Goal: Task Accomplishment & Management: Complete application form

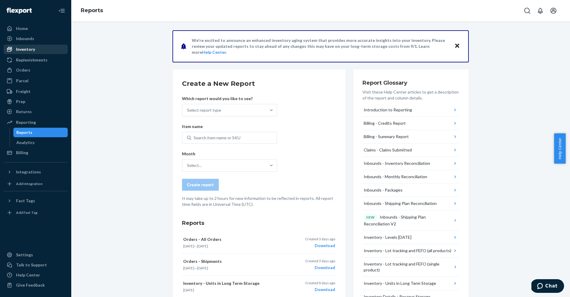
click at [28, 52] on div "Inventory" at bounding box center [25, 49] width 19 height 6
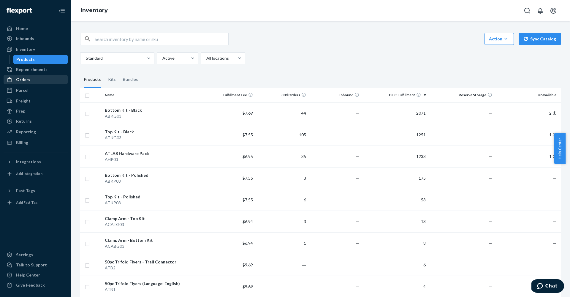
click at [26, 80] on div "Orders" at bounding box center [23, 80] width 14 height 6
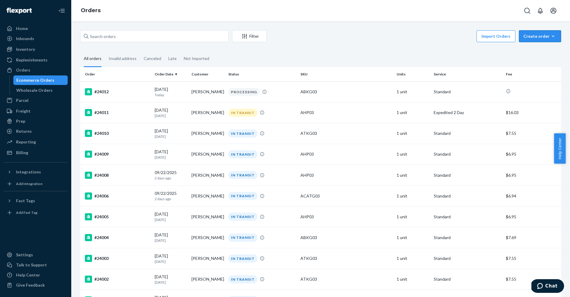
click at [524, 36] on div "Create order" at bounding box center [539, 36] width 33 height 6
click at [531, 45] on span "Ecommerce order" at bounding box center [524, 43] width 33 height 4
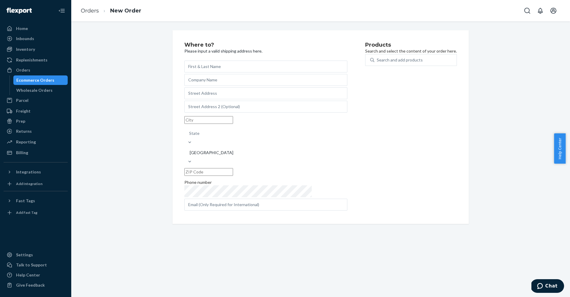
click at [244, 66] on input "text" at bounding box center [265, 67] width 163 height 12
type input "[PERSON_NAME] and [PERSON_NAME]"
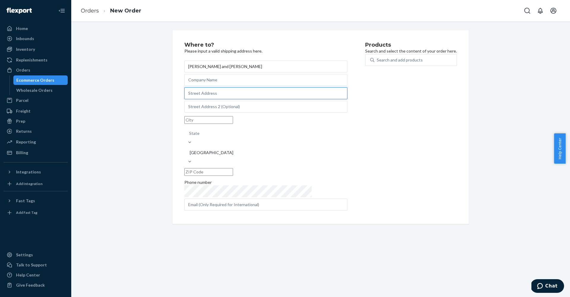
paste input "[STREET_ADDRESS] N"
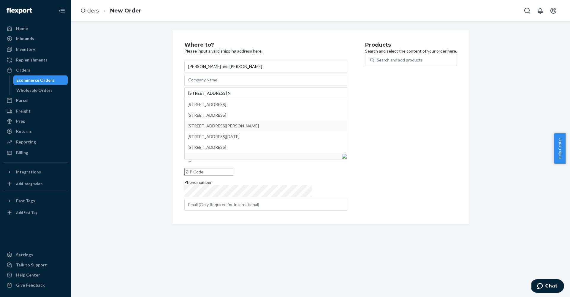
type input "[STREET_ADDRESS]"
type input "[PERSON_NAME]"
type input "98020"
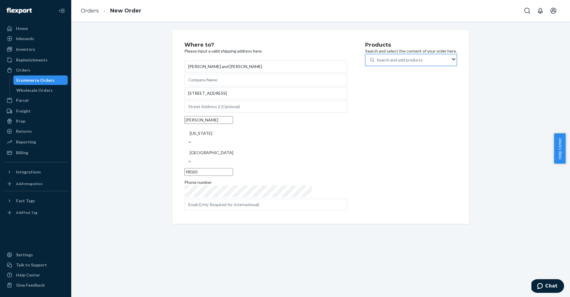
click at [379, 63] on div "Search and add products" at bounding box center [399, 60] width 46 height 6
click at [377, 63] on input "0 results available. Use Up and Down to choose options, press Enter to select t…" at bounding box center [376, 60] width 1 height 6
type input "bottom"
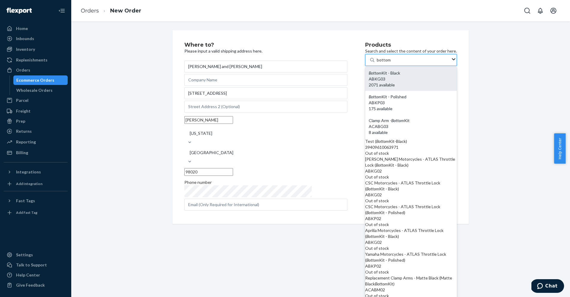
click at [375, 76] on div "Bottom Kit - Black" at bounding box center [410, 73] width 85 height 6
click at [376, 63] on input "bottom" at bounding box center [383, 60] width 14 height 6
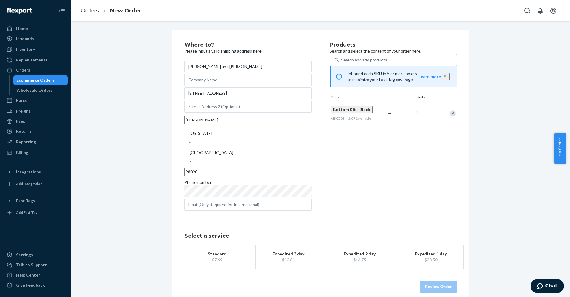
click at [421, 116] on input "1" at bounding box center [427, 113] width 26 height 8
type input "2071"
click at [405, 144] on div "Products Search and select the content of your order here. Search and add produ…" at bounding box center [392, 127] width 127 height 170
click at [374, 63] on div "Search and add products" at bounding box center [364, 60] width 46 height 6
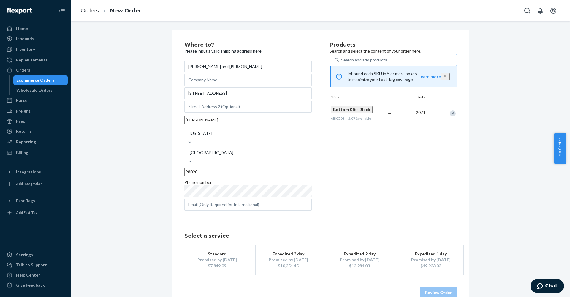
click at [341, 63] on input "Search and add products" at bounding box center [341, 60] width 1 height 6
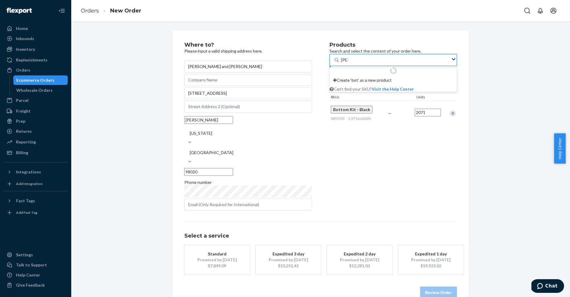
type input "bottom"
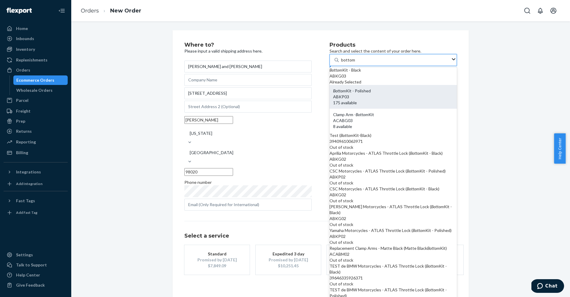
click at [372, 94] on div "Bottom Kit - Polished" at bounding box center [393, 91] width 120 height 6
click at [355, 63] on input "bottom" at bounding box center [348, 60] width 14 height 6
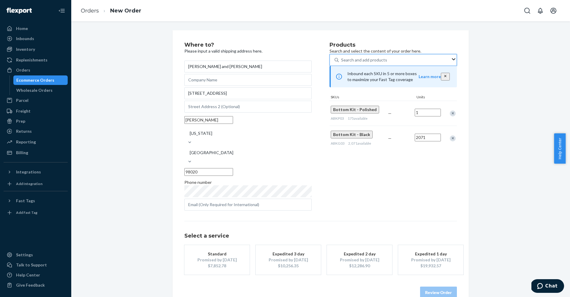
click at [372, 63] on div "Search and add products" at bounding box center [364, 60] width 46 height 6
click at [341, 63] on input "0 results available. Select is focused ,type to refine list, press Down to open…" at bounding box center [341, 60] width 1 height 6
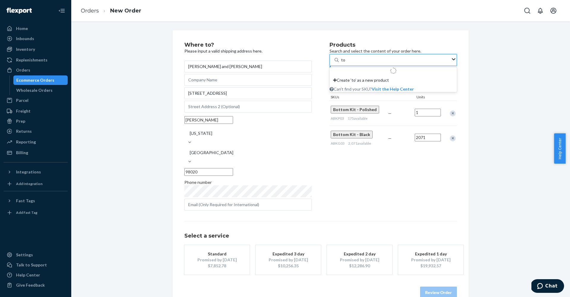
type input "top"
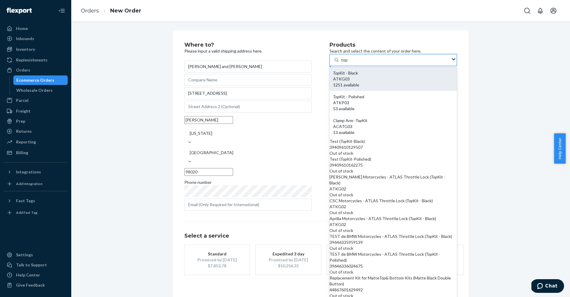
click at [369, 76] on div "Top Kit - Black" at bounding box center [393, 73] width 120 height 6
click at [348, 63] on input "top" at bounding box center [344, 60] width 7 height 6
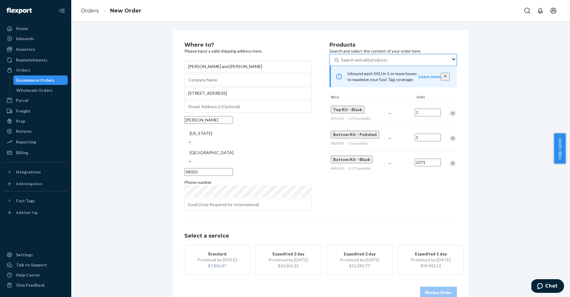
click at [367, 63] on div "Search and add products" at bounding box center [364, 60] width 46 height 6
click at [341, 63] on input "0 results available. Select is focused ,type to refine list, press Down to open…" at bounding box center [341, 60] width 1 height 6
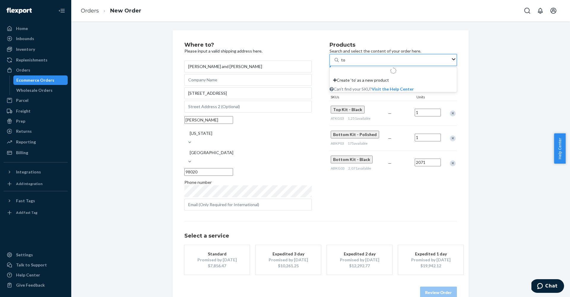
type input "top"
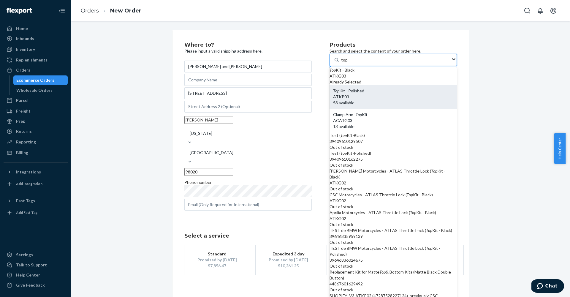
click at [365, 94] on div "Top Kit - Polished" at bounding box center [393, 91] width 120 height 6
click at [348, 63] on input "top" at bounding box center [344, 60] width 7 height 6
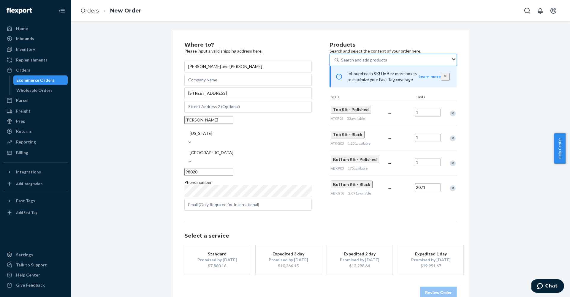
click at [355, 63] on div "Search and add products" at bounding box center [364, 60] width 46 height 6
click at [341, 63] on input "0 results available. Select is focused ,type to refine list, press Down to open…" at bounding box center [341, 60] width 1 height 6
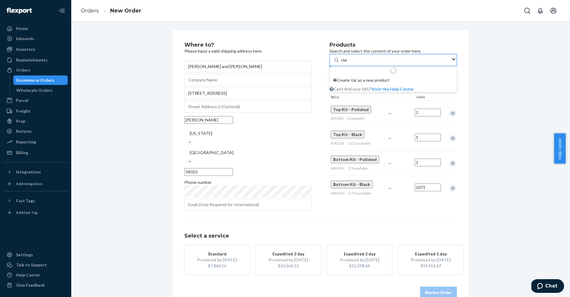
type input "clamp"
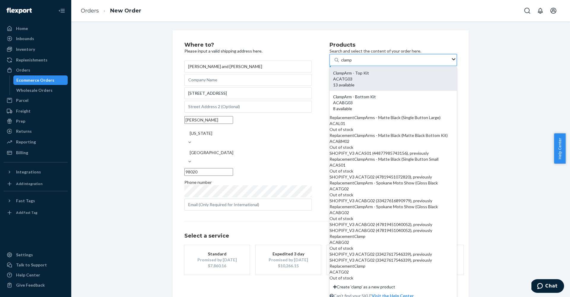
click at [354, 82] on div "ACATG03" at bounding box center [393, 79] width 120 height 6
click at [352, 63] on input "clamp" at bounding box center [346, 60] width 11 height 6
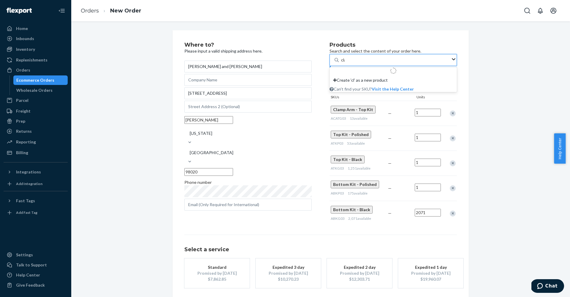
type input "clamp"
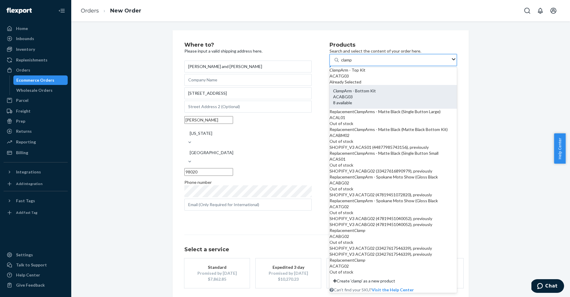
click at [351, 94] on div "Clamp Arm - Bottom Kit" at bounding box center [393, 91] width 120 height 6
click at [351, 63] on input "clamp" at bounding box center [346, 60] width 11 height 6
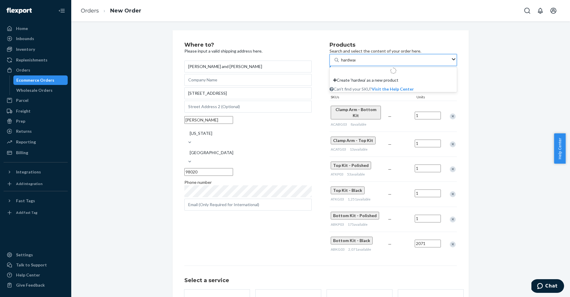
type input "hardware"
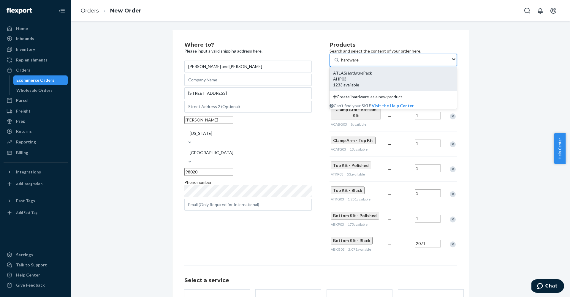
click at [360, 76] on div "ATLAS Hardware Pack" at bounding box center [393, 73] width 120 height 6
click at [359, 63] on input "hardware" at bounding box center [350, 60] width 18 height 6
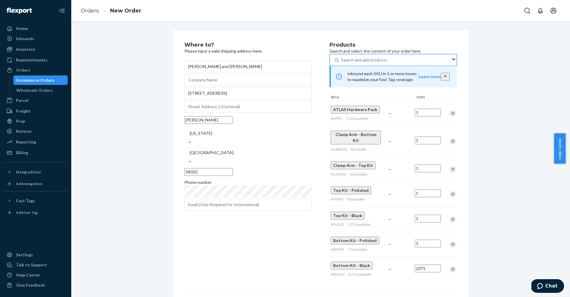
click at [423, 116] on input "1" at bounding box center [427, 113] width 26 height 8
type input "1233"
click at [422, 144] on input "1" at bounding box center [427, 140] width 26 height 8
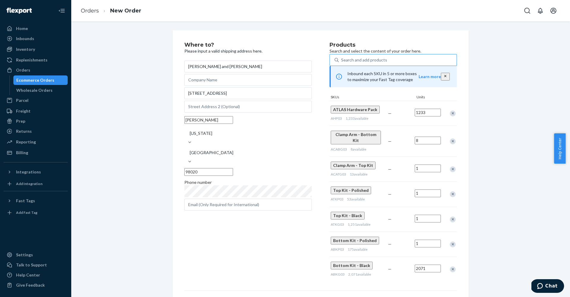
type input "8"
click at [424, 169] on input "1" at bounding box center [427, 168] width 26 height 8
type input "13"
click at [428, 197] on input "1" at bounding box center [427, 193] width 26 height 8
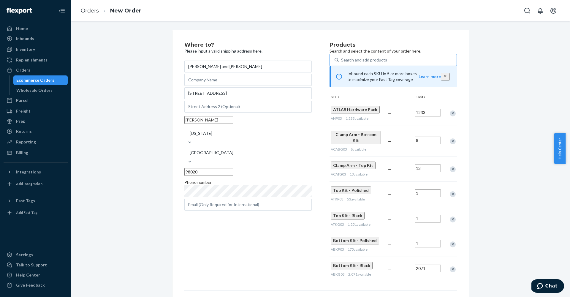
click at [428, 197] on input "1" at bounding box center [427, 193] width 26 height 8
type input "53"
click at [427, 217] on input "1" at bounding box center [427, 218] width 26 height 8
type input "1251"
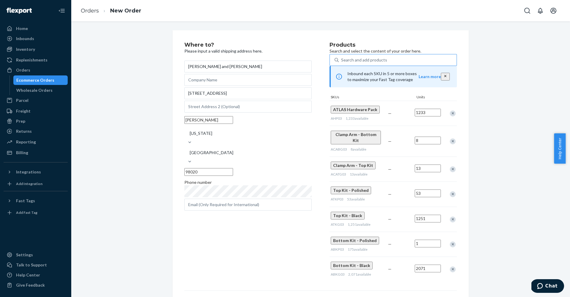
click at [428, 246] on input "1" at bounding box center [427, 243] width 26 height 8
type input "175"
click at [494, 226] on div "Where to? Please input a valid shipping address here. [PERSON_NAME] and [PERSON…" at bounding box center [320, 204] width 489 height 349
click at [117, 61] on div "Where to? Please input a valid shipping address here. [PERSON_NAME] and [PERSON…" at bounding box center [320, 204] width 489 height 349
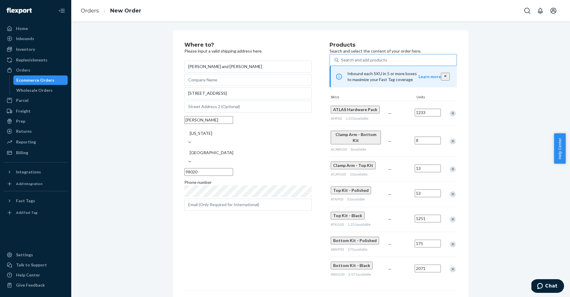
click at [34, 78] on div "Ecommerce Orders" at bounding box center [35, 80] width 38 height 6
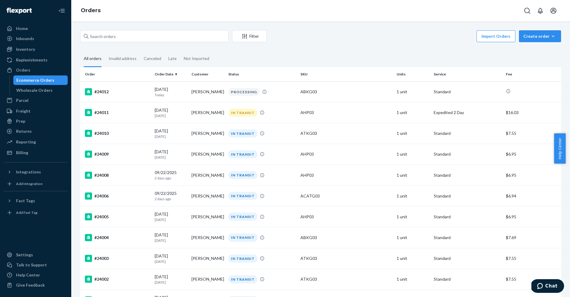
click at [415, 54] on fieldset "All orders Invalid address Canceled Late Not Imported" at bounding box center [320, 59] width 481 height 16
click at [537, 37] on div "Create order" at bounding box center [539, 36] width 33 height 6
click at [536, 58] on span "Removal order" at bounding box center [524, 56] width 33 height 4
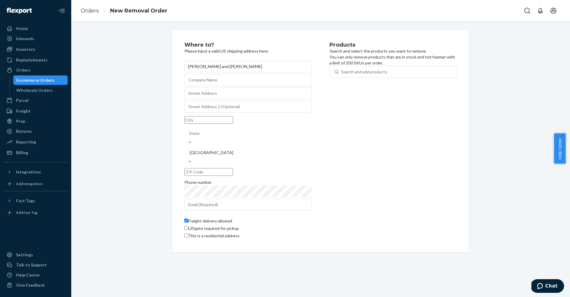
type input "[PERSON_NAME] and [PERSON_NAME]"
paste input "[STREET_ADDRESS] N"
type input "[STREET_ADDRESS]"
type input "[PERSON_NAME]"
type input "98020"
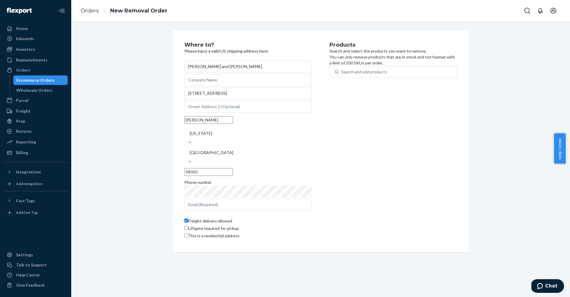
click at [186, 234] on input "This is a residential address" at bounding box center [186, 235] width 4 height 4
checkbox input "true"
click at [368, 75] on div "Search and add products" at bounding box center [364, 72] width 46 height 6
click at [341, 75] on input "Search and add products" at bounding box center [341, 72] width 1 height 6
click at [387, 74] on div "Search and add products" at bounding box center [394, 71] width 112 height 11
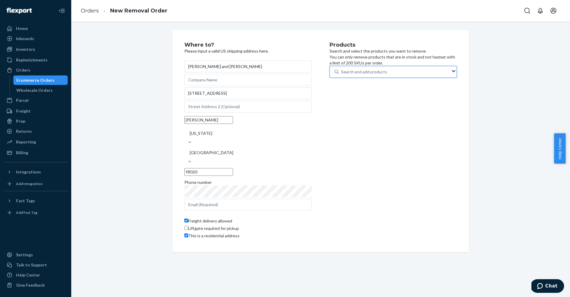
click at [341, 74] on input "0 results available. Use Up and Down to choose options, press Enter to select t…" at bounding box center [341, 72] width 1 height 6
type input "bottom"
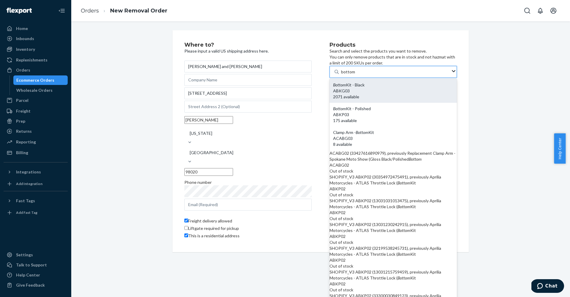
click at [373, 88] on div "Bottom Kit - Black" at bounding box center [393, 85] width 120 height 6
click at [355, 75] on input "bottom" at bounding box center [348, 72] width 14 height 6
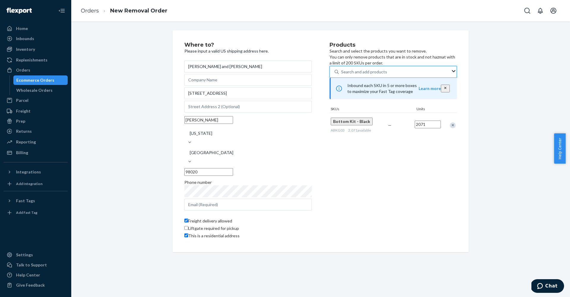
click at [376, 75] on div "Search and add products" at bounding box center [364, 72] width 46 height 6
click at [341, 75] on input "0 results available. Select is focused ,type to refine list, press Down to open…" at bounding box center [341, 72] width 1 height 6
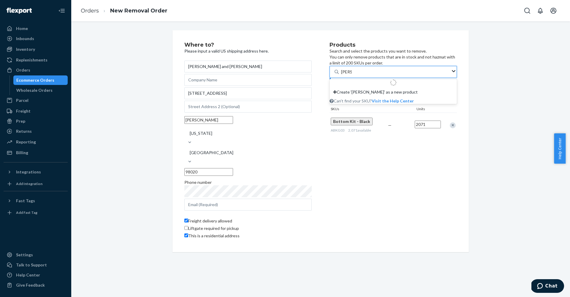
type input "bottom"
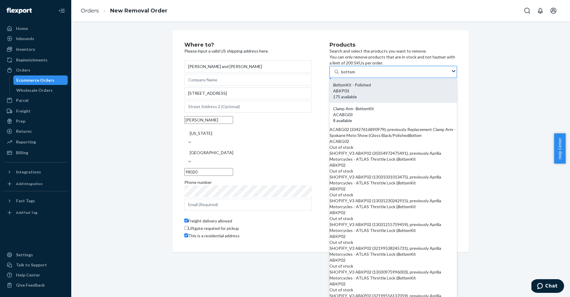
click at [375, 88] on div "Bottom Kit - Polished" at bounding box center [393, 85] width 120 height 6
click at [355, 75] on input "bottom" at bounding box center [348, 72] width 14 height 6
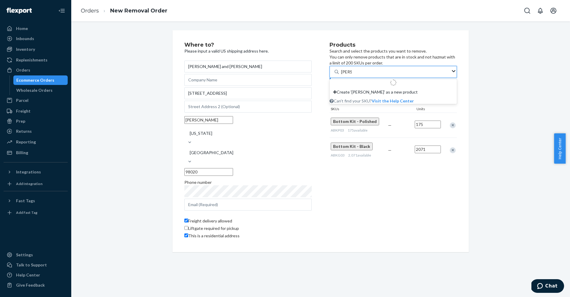
type input "bottom"
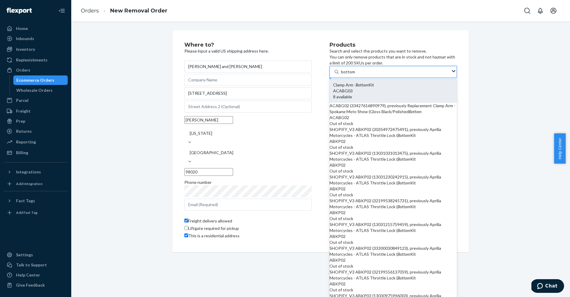
click at [371, 88] on div "Clamp Arm - Bottom Kit" at bounding box center [393, 85] width 120 height 6
click at [355, 75] on input "bottom" at bounding box center [348, 72] width 14 height 6
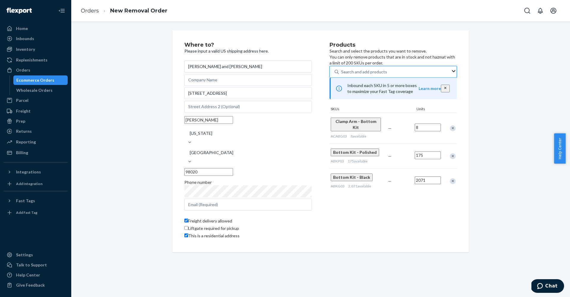
click at [369, 75] on div "Search and add products" at bounding box center [364, 72] width 46 height 6
click at [341, 75] on input "0 results available. Select is focused ,type to refine list, press Down to open…" at bounding box center [341, 72] width 1 height 6
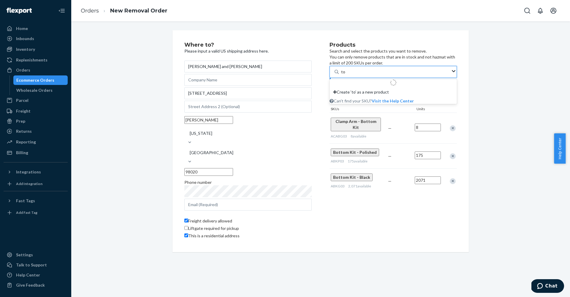
type input "top"
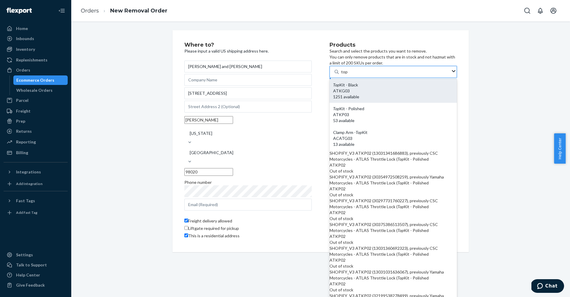
click at [367, 88] on div "Top Kit - Black" at bounding box center [393, 85] width 120 height 6
click at [348, 75] on input "top" at bounding box center [344, 72] width 7 height 6
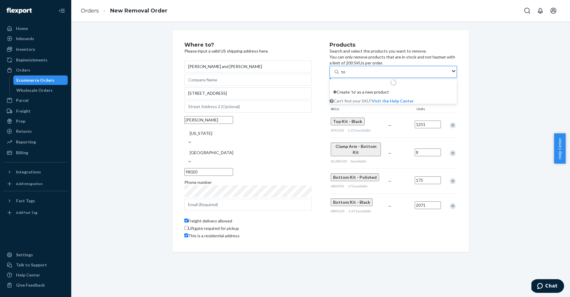
type input "top"
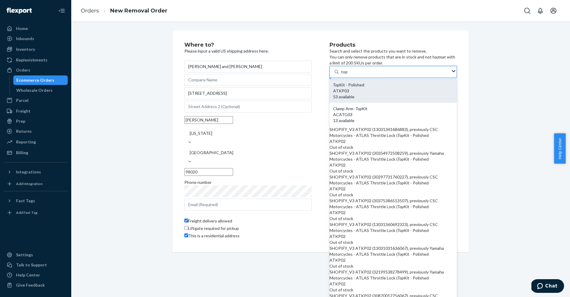
click at [359, 88] on div "Top Kit - Polished" at bounding box center [393, 85] width 120 height 6
click at [348, 75] on input "top" at bounding box center [344, 72] width 7 height 6
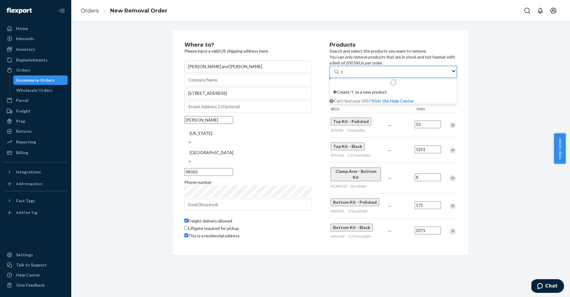
type input "top"
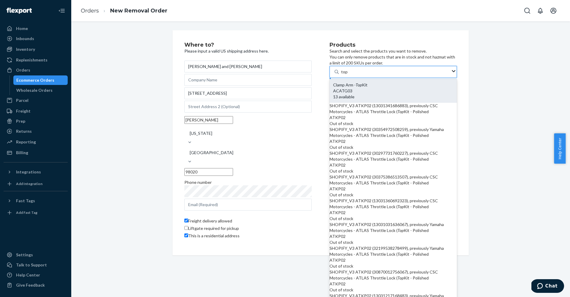
click at [351, 94] on div "ACATG03" at bounding box center [393, 91] width 120 height 6
click at [348, 75] on input "top" at bounding box center [344, 72] width 7 height 6
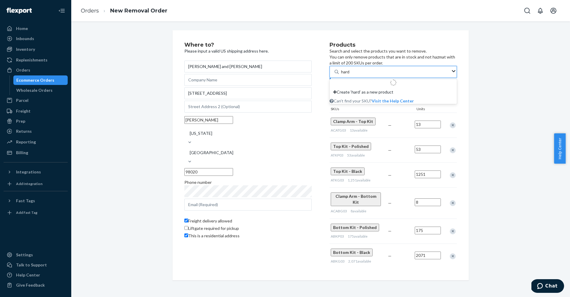
type input "hardw"
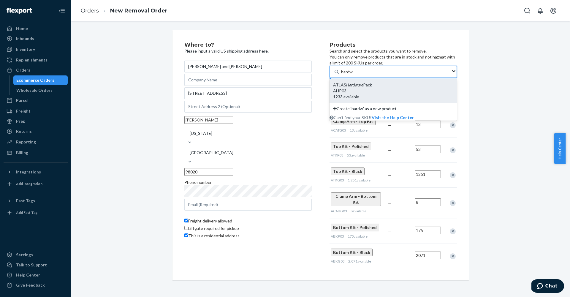
click at [356, 87] on em "Hardware" at bounding box center [354, 84] width 17 height 5
click at [353, 75] on input "hardw" at bounding box center [347, 72] width 12 height 6
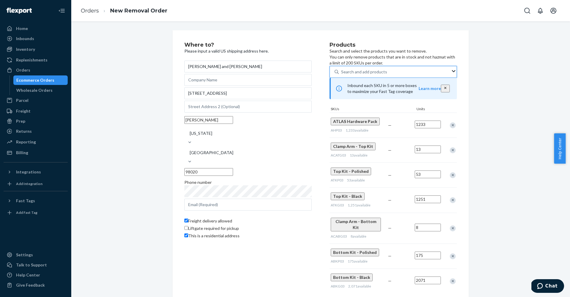
click at [466, 134] on div "Where to? Please input a valid US shipping address here. [PERSON_NAME] and [PER…" at bounding box center [320, 167] width 305 height 275
type input "u"
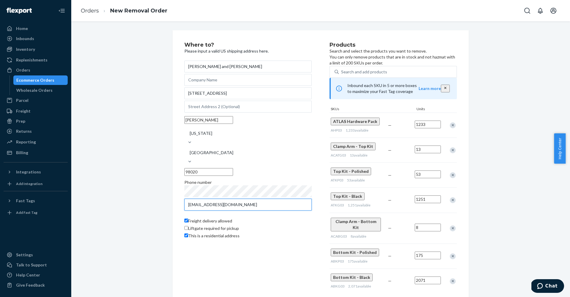
type input "[EMAIL_ADDRESS][DOMAIN_NAME]"
click at [480, 184] on div "Where to? Please input a valid US shipping address here. [PERSON_NAME] and [PER…" at bounding box center [320, 236] width 489 height 413
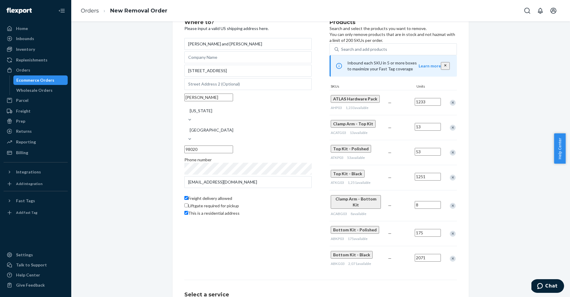
scroll to position [21, 0]
click at [449, 107] on div "Remove Item" at bounding box center [452, 104] width 6 height 6
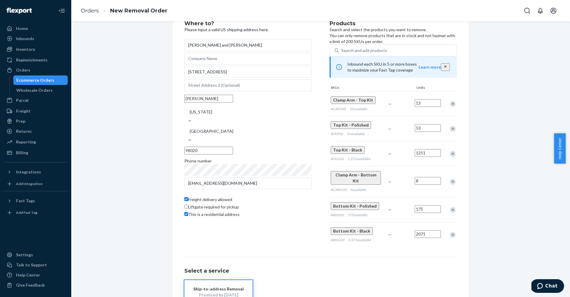
click at [449, 107] on div "Remove Item" at bounding box center [452, 104] width 6 height 6
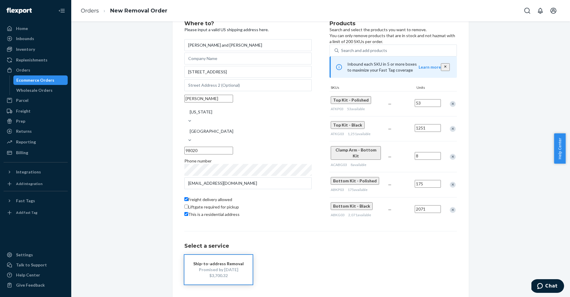
click at [449, 160] on div "Remove Item" at bounding box center [452, 157] width 6 height 6
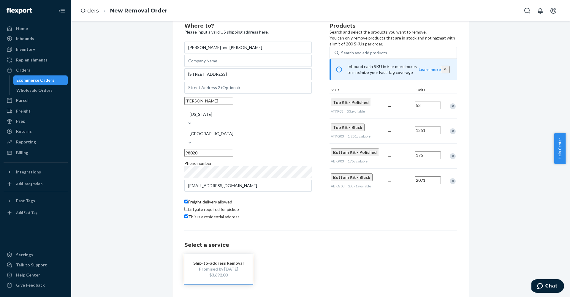
scroll to position [9, 0]
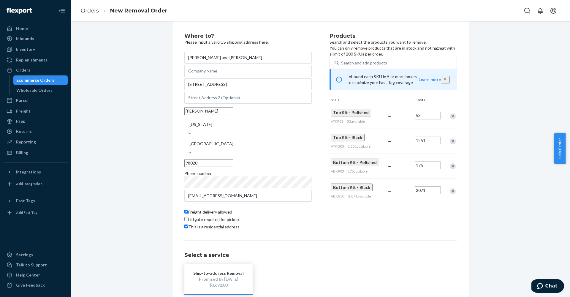
click at [426, 119] on input "53" at bounding box center [427, 116] width 26 height 8
drag, startPoint x: 368, startPoint y: 74, endPoint x: 368, endPoint y: 70, distance: 3.6
click at [368, 74] on div "Search and add products Inbound each SKU in 5 or more boxes to maximize your Fa…" at bounding box center [392, 130] width 127 height 147
click at [367, 66] on div "Search and add products" at bounding box center [364, 63] width 46 height 6
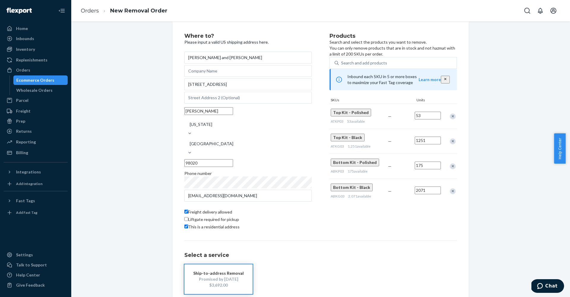
click at [341, 66] on input "Search and add products" at bounding box center [341, 63] width 1 height 6
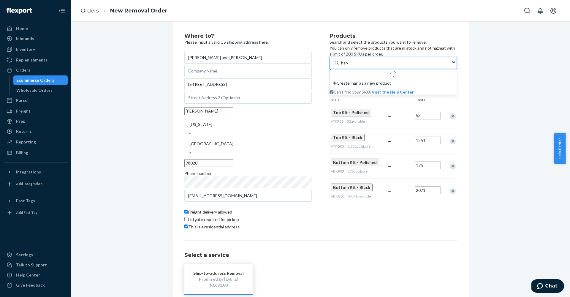
type input "hardw"
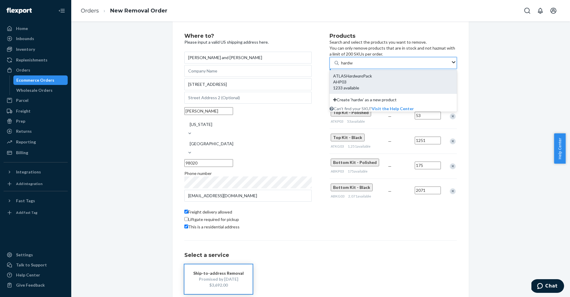
click at [362, 78] on em "Hardware" at bounding box center [354, 75] width 17 height 5
click at [353, 66] on input "hardw" at bounding box center [347, 63] width 12 height 6
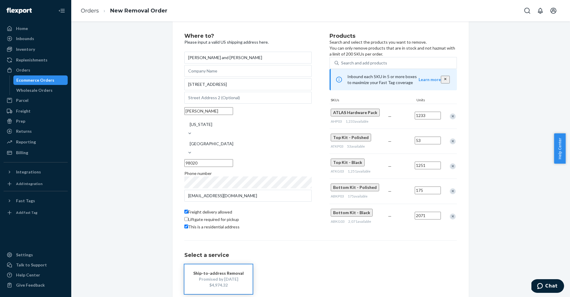
click at [426, 119] on input "1233" at bounding box center [427, 116] width 26 height 8
type input "500"
click at [429, 161] on input "1251" at bounding box center [427, 165] width 26 height 8
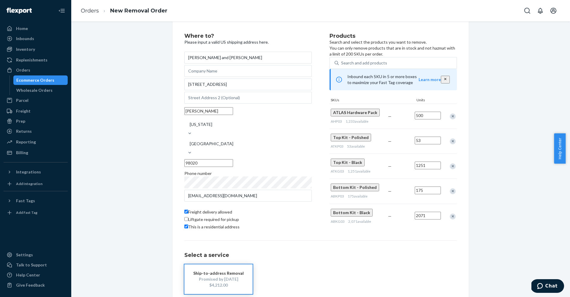
click at [429, 161] on input "1251" at bounding box center [427, 165] width 26 height 8
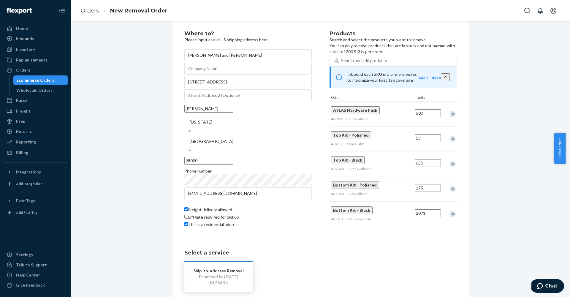
type input "650"
click at [427, 184] on input "175" at bounding box center [427, 188] width 26 height 8
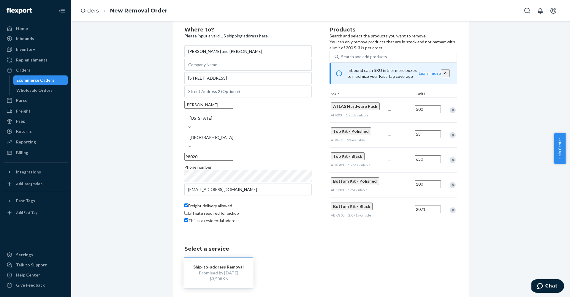
type input "100"
click at [430, 205] on input "2071" at bounding box center [427, 209] width 26 height 8
type input "260"
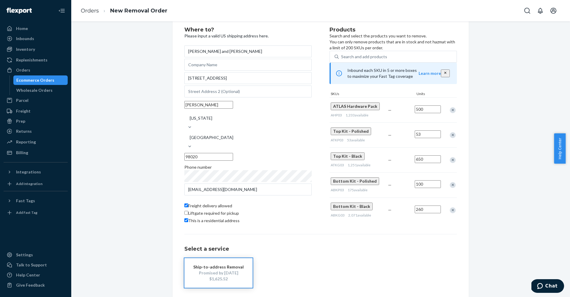
click at [493, 159] on div "Where to? Please input a valid US shipping address here. [PERSON_NAME] and [PER…" at bounding box center [320, 195] width 489 height 360
click at [320, 238] on div "Select a service Ship-to-address Removal Promised by [DATE] $1,625.52" at bounding box center [320, 261] width 272 height 54
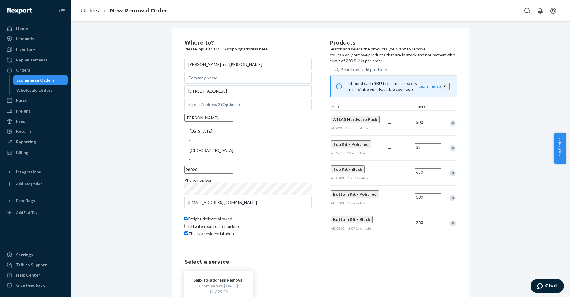
scroll to position [1, 0]
click at [380, 74] on div "Search and add products" at bounding box center [364, 71] width 46 height 6
click at [341, 74] on input "Search and add products" at bounding box center [341, 71] width 1 height 6
drag, startPoint x: 20, startPoint y: 227, endPoint x: 380, endPoint y: 76, distance: 390.1
click at [380, 74] on div "Search and add products" at bounding box center [364, 71] width 46 height 6
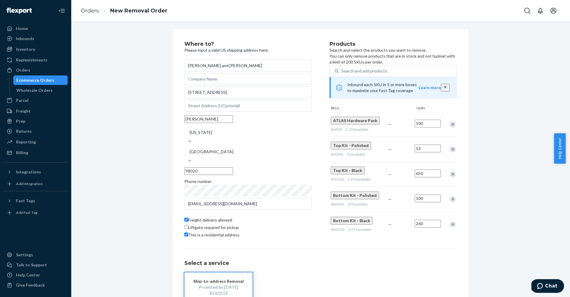
click at [341, 74] on input "Search and add products" at bounding box center [341, 71] width 1 height 6
click at [380, 74] on div "Search and add products" at bounding box center [364, 71] width 46 height 6
click at [341, 74] on input "0 results available. Use Up and Down to choose options, press Enter to select t…" at bounding box center [341, 71] width 1 height 6
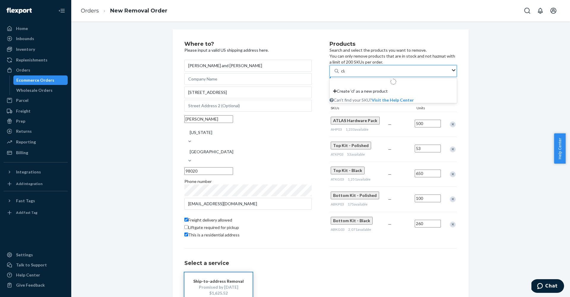
type input "clamp"
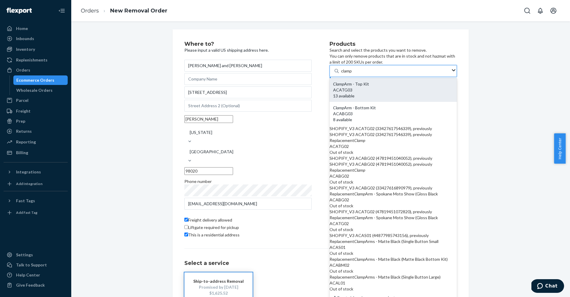
click at [380, 87] on div "Clamp Arm - Top Kit" at bounding box center [393, 84] width 120 height 6
click at [352, 74] on input "clamp" at bounding box center [346, 71] width 11 height 6
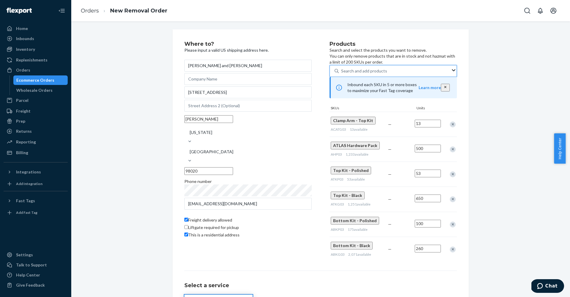
click at [364, 74] on div "Search and add products" at bounding box center [364, 71] width 46 height 6
click at [341, 74] on input "0 results available. Select is focused ,type to refine list, press Down to open…" at bounding box center [341, 71] width 1 height 6
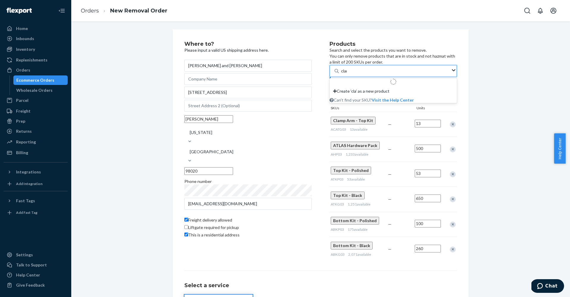
type input "clamp"
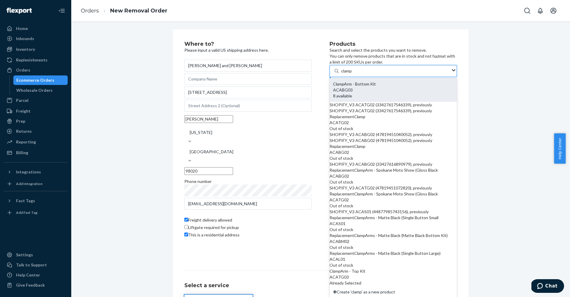
click at [366, 87] on div "Clamp Arm - Bottom Kit" at bounding box center [393, 84] width 120 height 6
click at [352, 74] on input "clamp" at bounding box center [346, 71] width 11 height 6
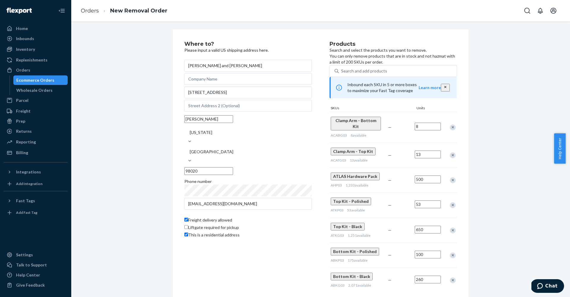
scroll to position [18, 0]
click at [428, 175] on input "500" at bounding box center [427, 179] width 26 height 8
type input "733"
click at [427, 200] on input "53" at bounding box center [427, 204] width 26 height 8
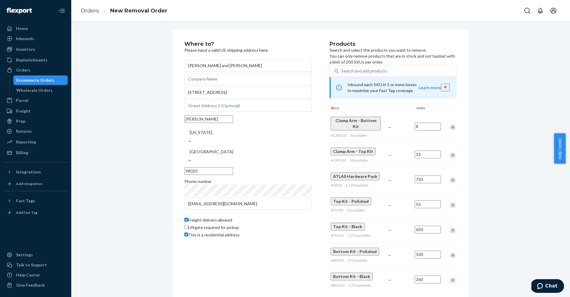
click at [427, 200] on input "53" at bounding box center [427, 204] width 26 height 8
click at [449, 202] on div "Remove Item" at bounding box center [452, 205] width 6 height 6
click at [429, 200] on input "650" at bounding box center [427, 204] width 26 height 8
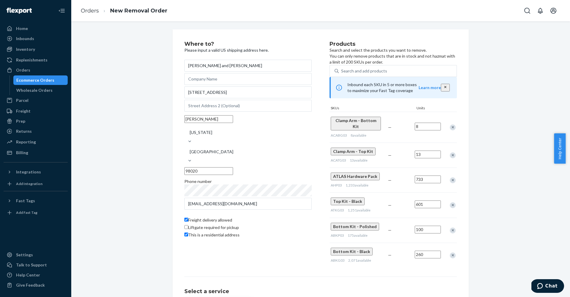
scroll to position [39, 0]
type input "601"
click at [427, 225] on input "100" at bounding box center [427, 229] width 26 height 8
type input "75"
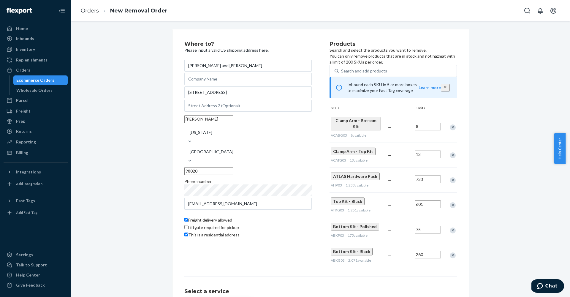
click at [429, 250] on input "260" at bounding box center [427, 254] width 26 height 8
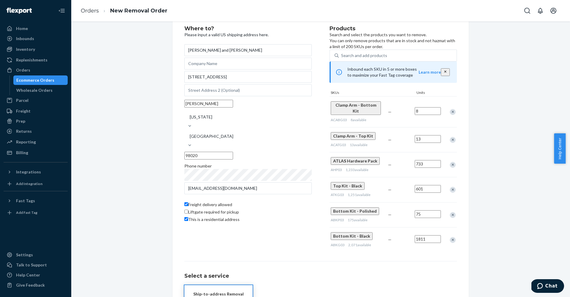
type input "1811"
click at [357, 273] on h1 "Select a service" at bounding box center [320, 276] width 272 height 6
